Goal: Task Accomplishment & Management: Use online tool/utility

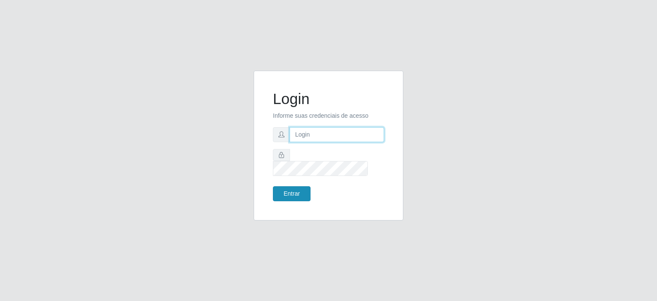
type input "[EMAIL_ADDRESS][DOMAIN_NAME]"
click at [288, 188] on button "Entrar" at bounding box center [292, 193] width 38 height 15
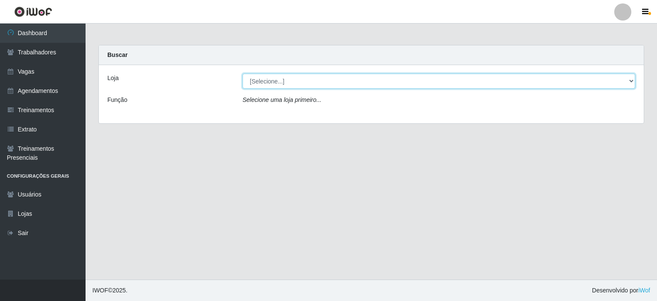
click at [260, 81] on select "[Selecione...] Preço Bom Supermercado" at bounding box center [439, 81] width 393 height 15
select select "387"
click at [243, 74] on select "[Selecione...] Preço Bom Supermercado" at bounding box center [439, 81] width 393 height 15
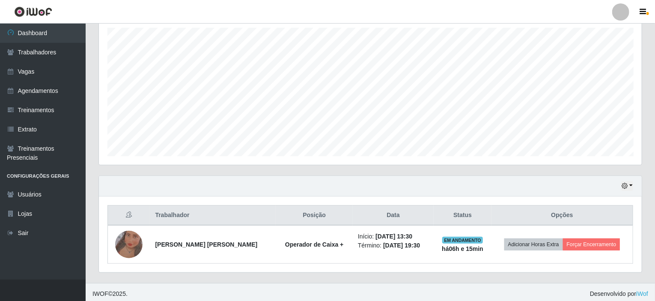
scroll to position [151, 0]
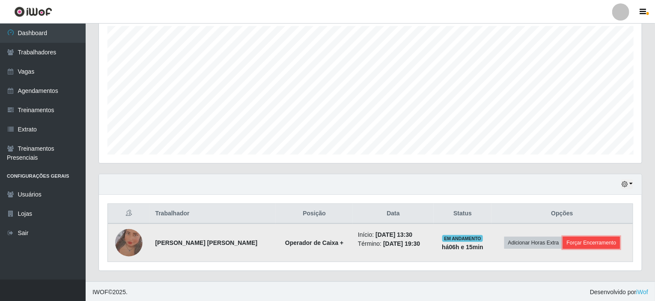
click at [599, 239] on button "Forçar Encerramento" at bounding box center [591, 243] width 57 height 12
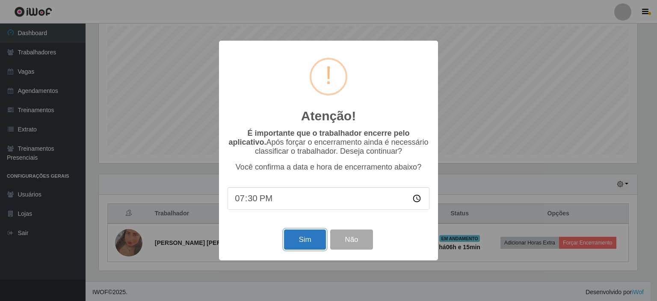
click at [297, 233] on button "Sim" at bounding box center [304, 239] width 41 height 20
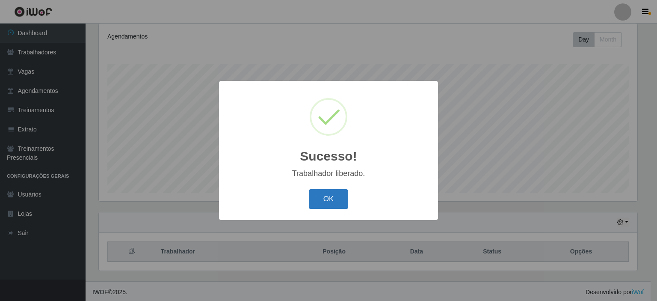
click at [325, 201] on button "OK" at bounding box center [329, 199] width 40 height 20
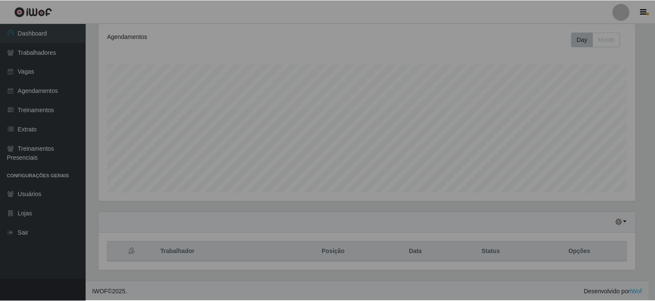
scroll to position [178, 542]
